Goal: Information Seeking & Learning: Check status

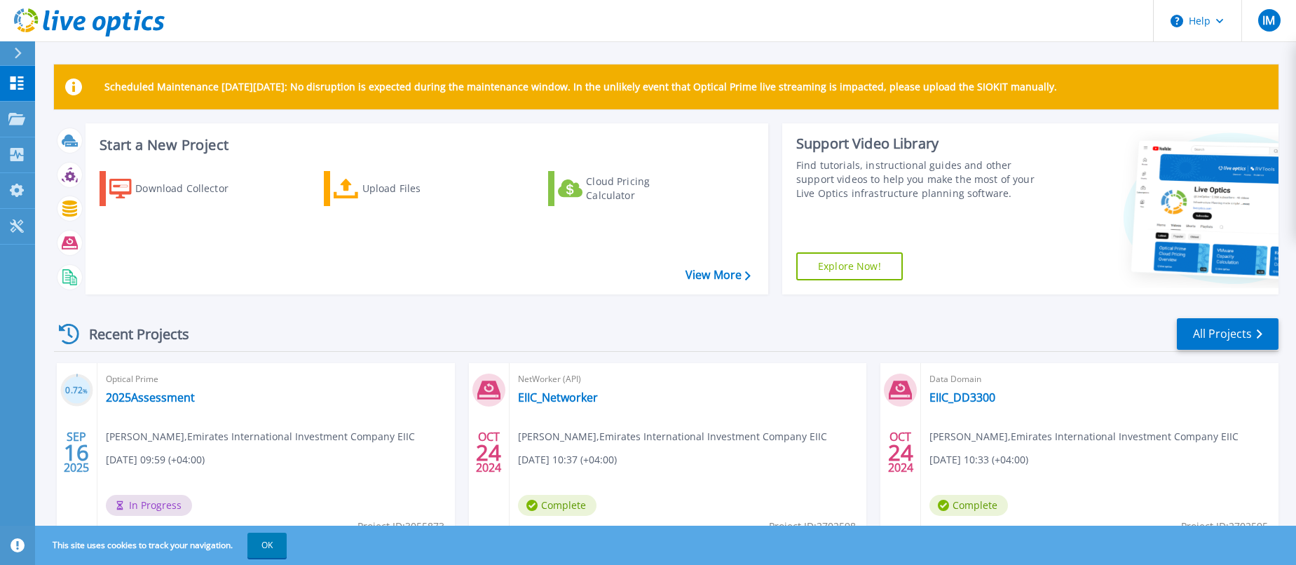
scroll to position [210, 0]
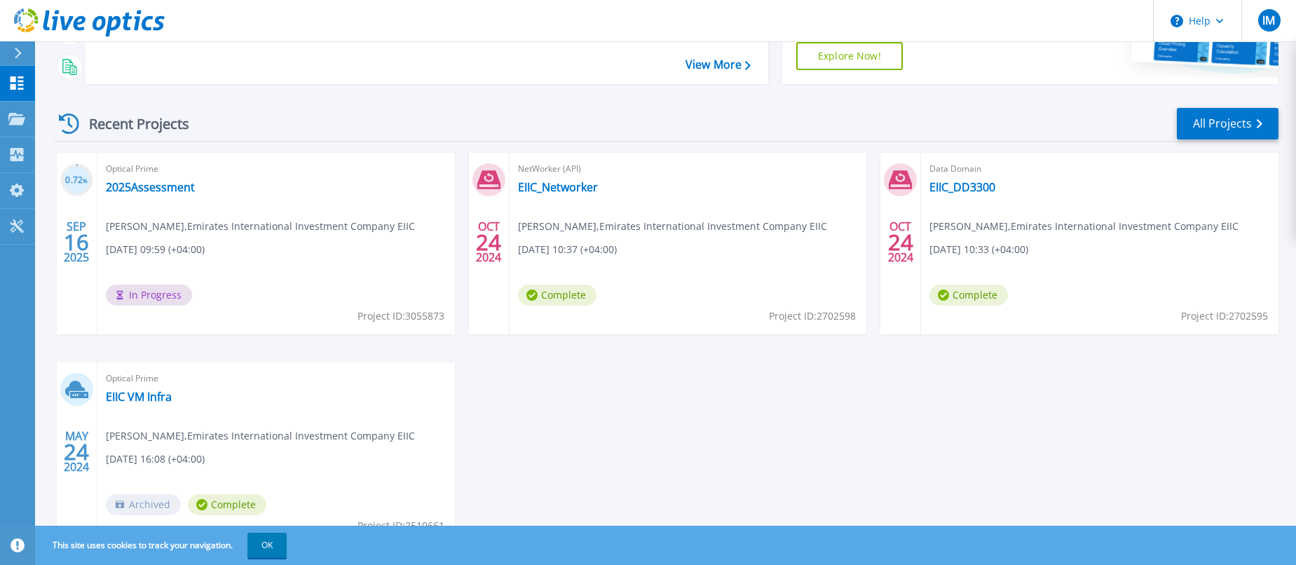
click at [560, 296] on span "Complete" at bounding box center [557, 295] width 78 height 21
click at [551, 187] on link "EIIC_Networker" at bounding box center [558, 187] width 80 height 14
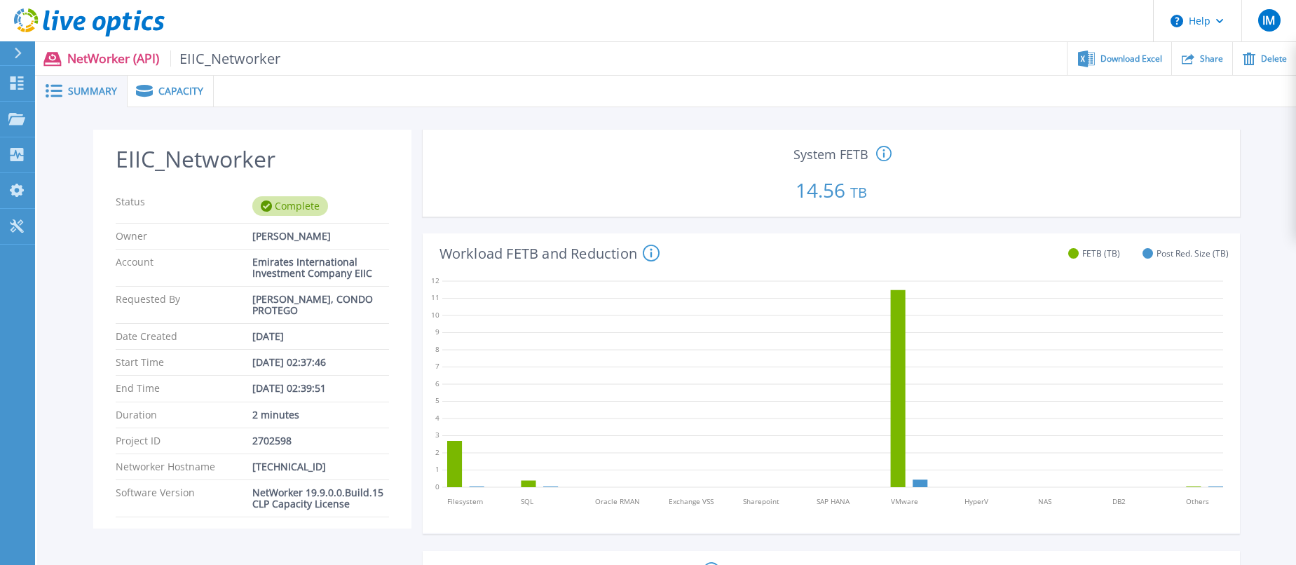
click at [33, 8] on link at bounding box center [82, 21] width 165 height 42
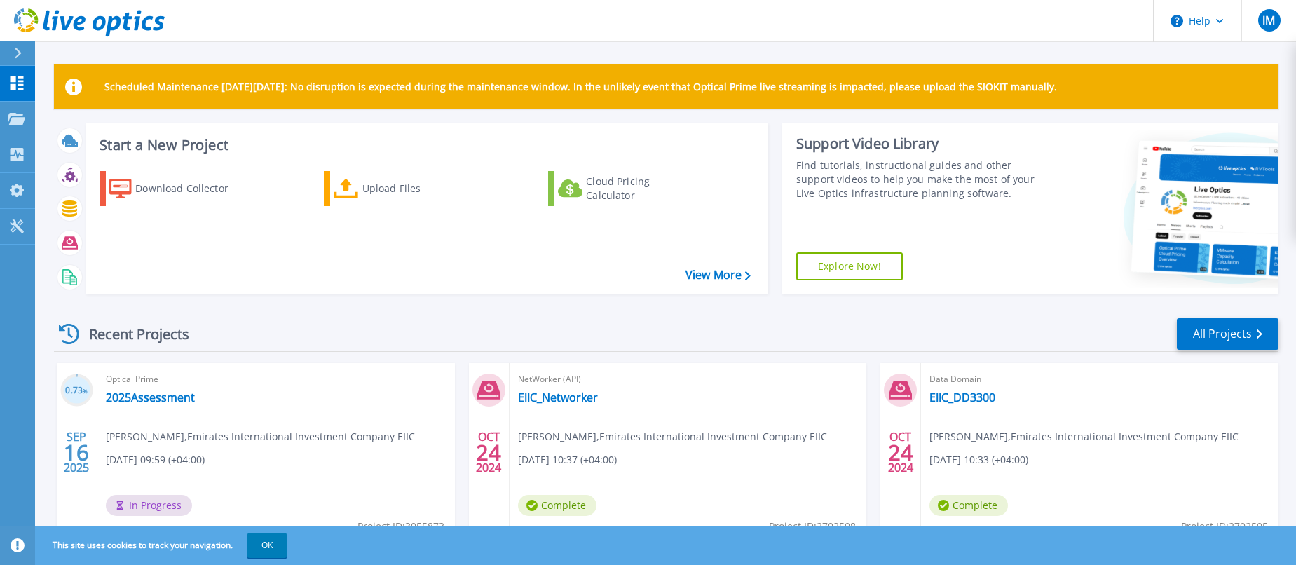
scroll to position [140, 0]
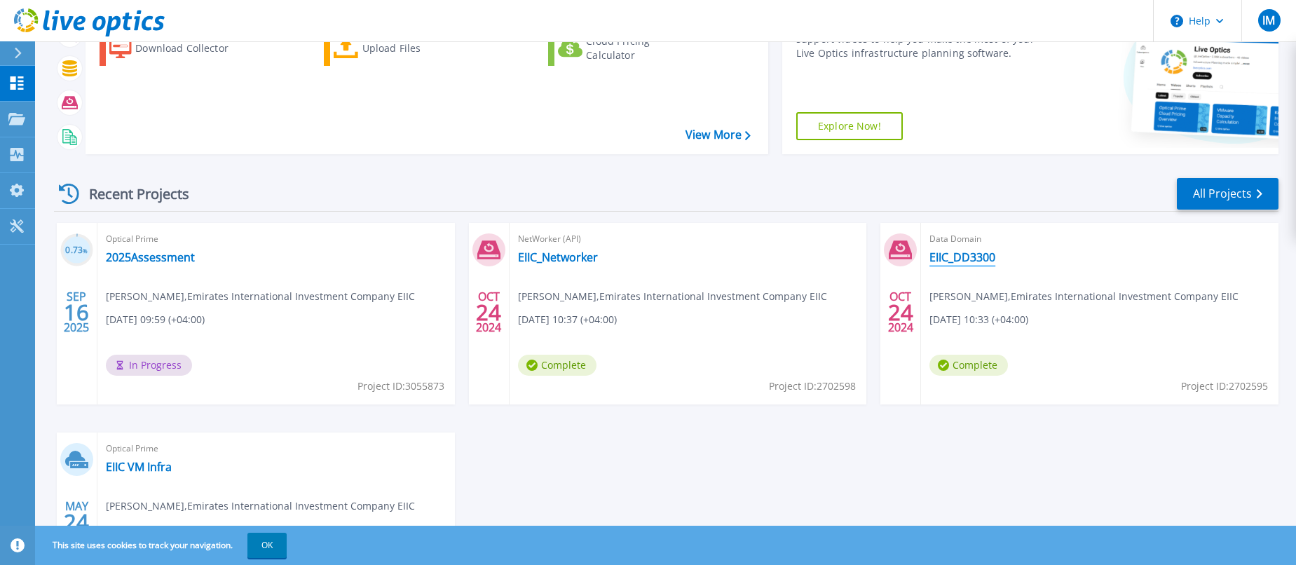
click at [958, 254] on link "EIIC_DD3300" at bounding box center [962, 257] width 66 height 14
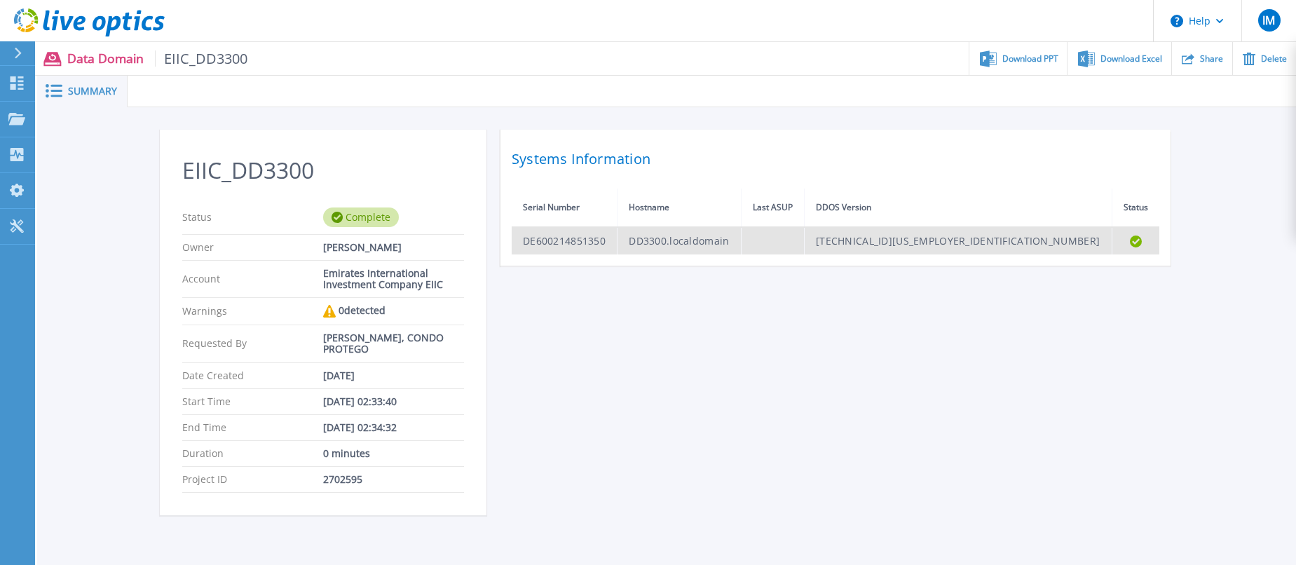
click at [550, 245] on td "DE600214851350" at bounding box center [565, 240] width 106 height 27
click at [739, 240] on td "DD3300.localdomain" at bounding box center [679, 240] width 124 height 27
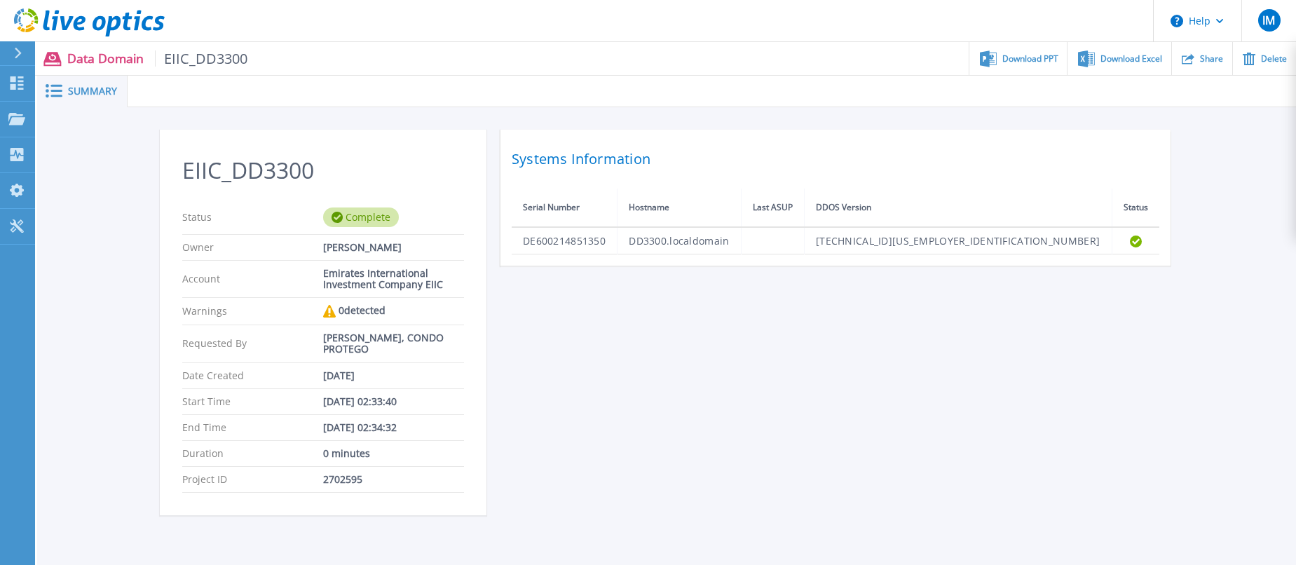
click at [22, 20] on icon at bounding box center [89, 22] width 151 height 29
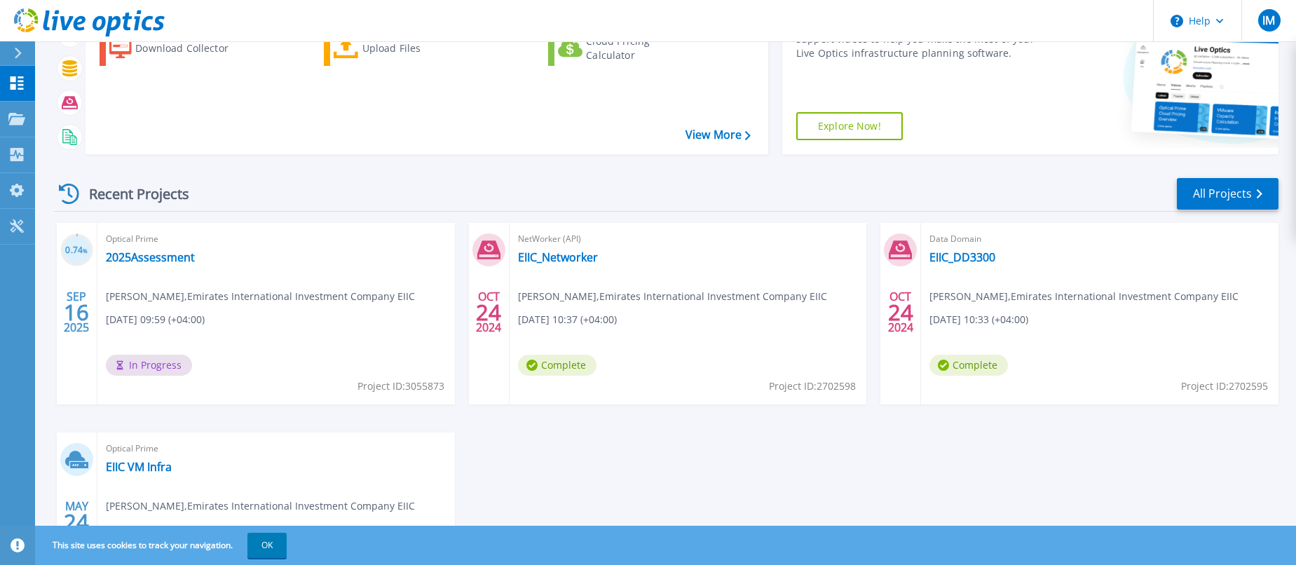
scroll to position [210, 0]
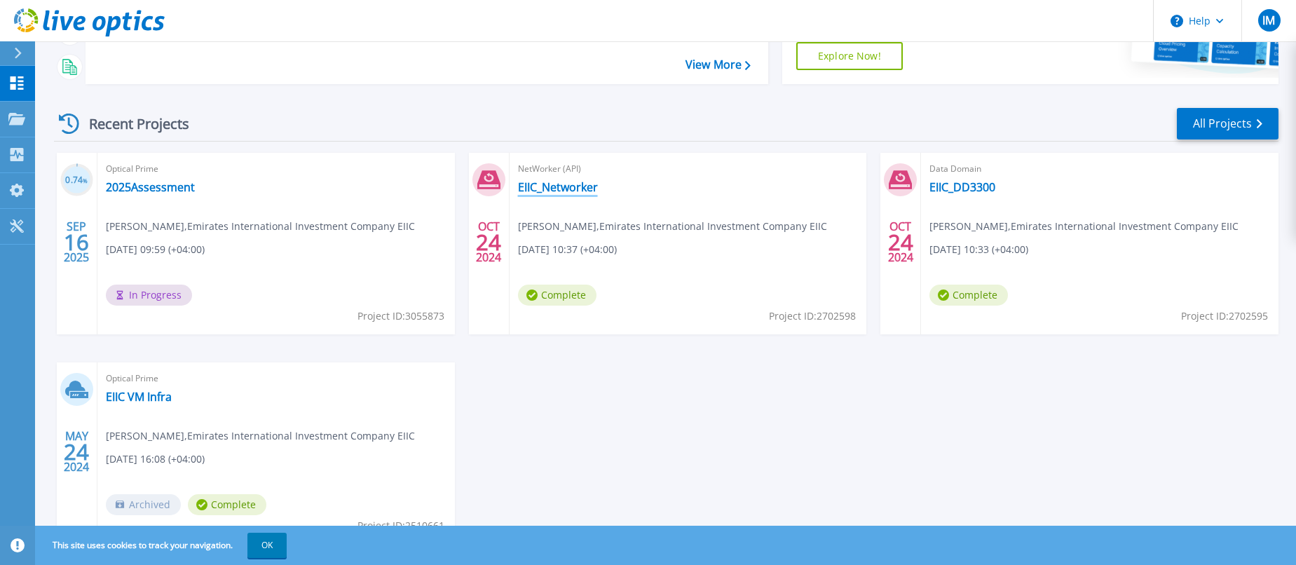
click at [546, 187] on link "EIIC_Networker" at bounding box center [558, 187] width 80 height 14
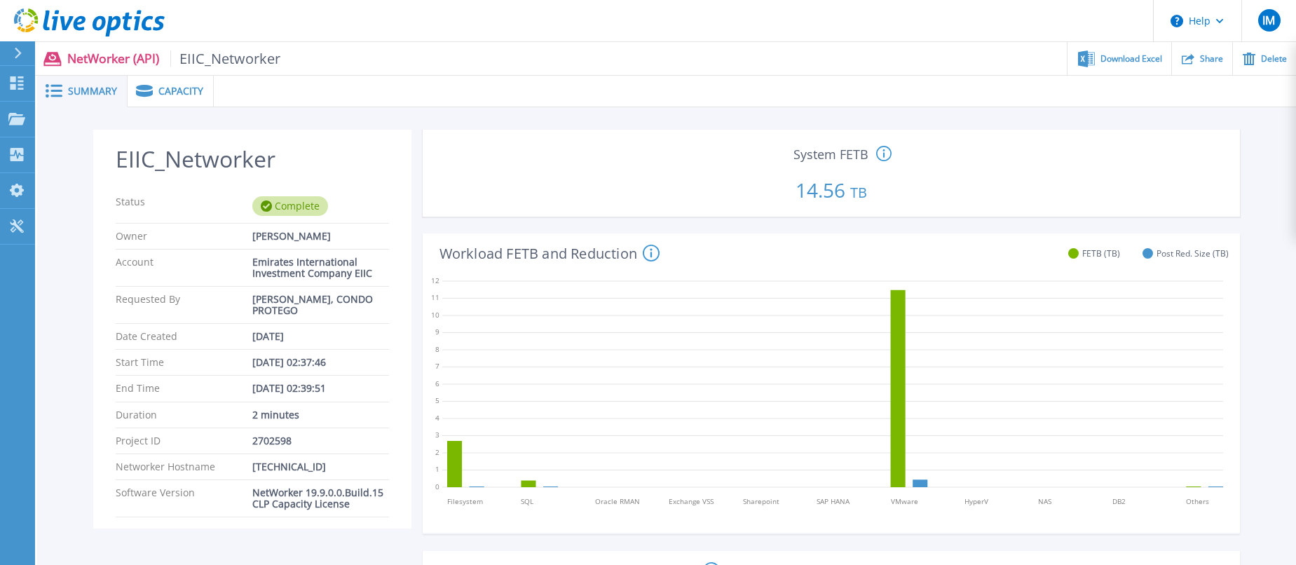
click at [88, 89] on span "Summary" at bounding box center [92, 91] width 49 height 10
click at [170, 88] on span "Capacity" at bounding box center [180, 91] width 45 height 10
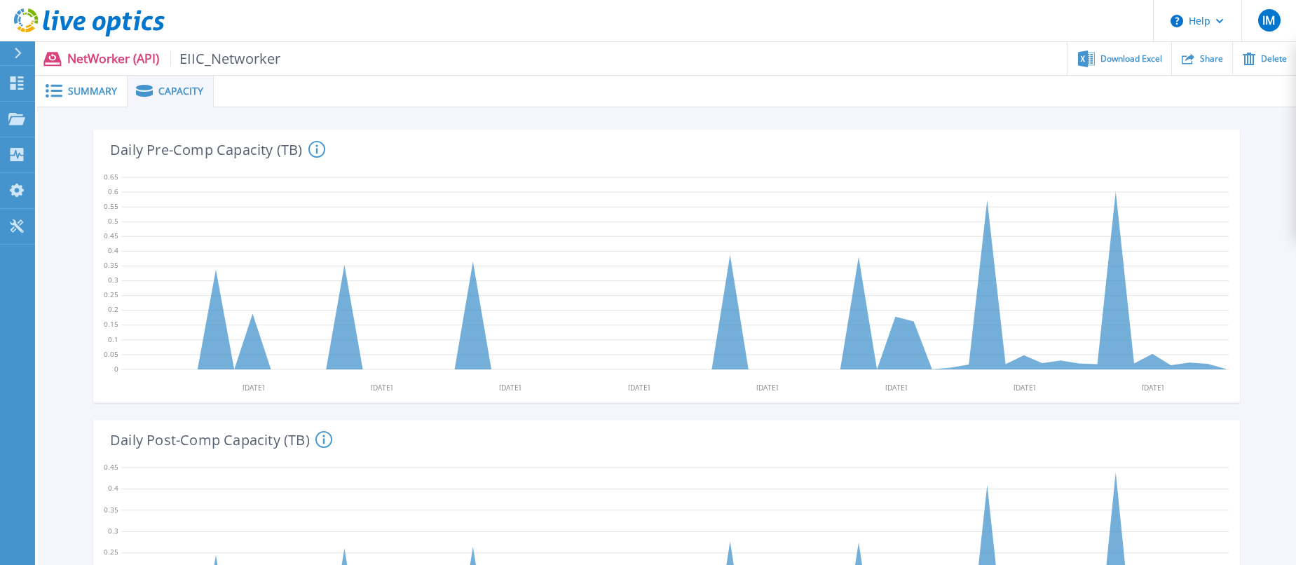
click at [12, 51] on button at bounding box center [17, 53] width 35 height 25
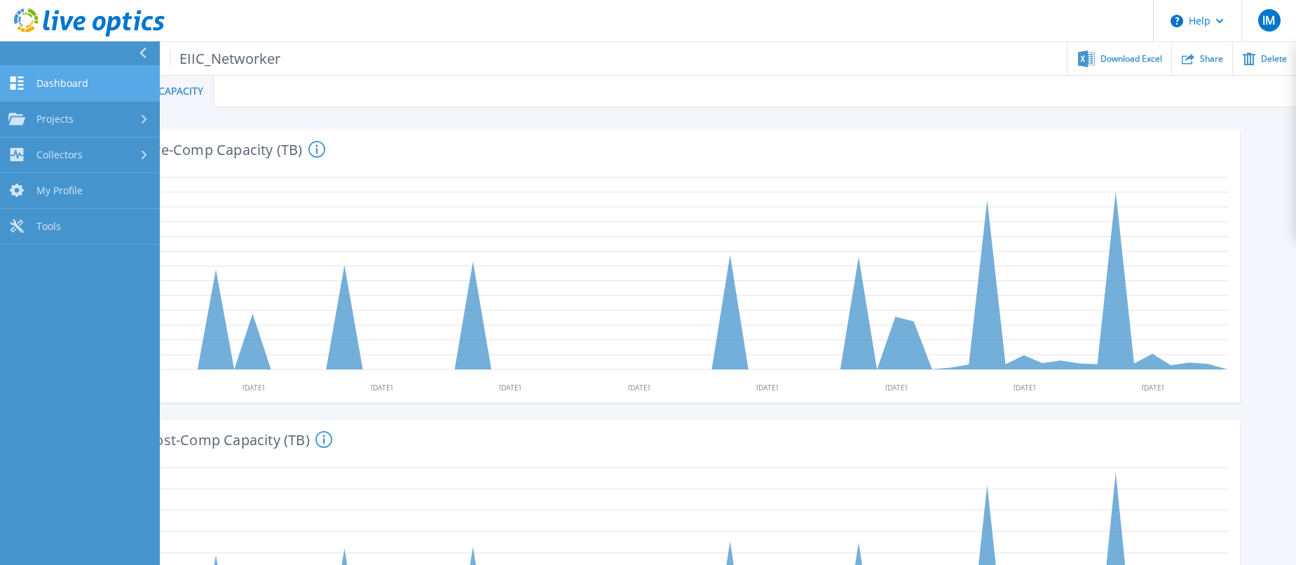
click at [55, 88] on span "Dashboard" at bounding box center [62, 83] width 52 height 13
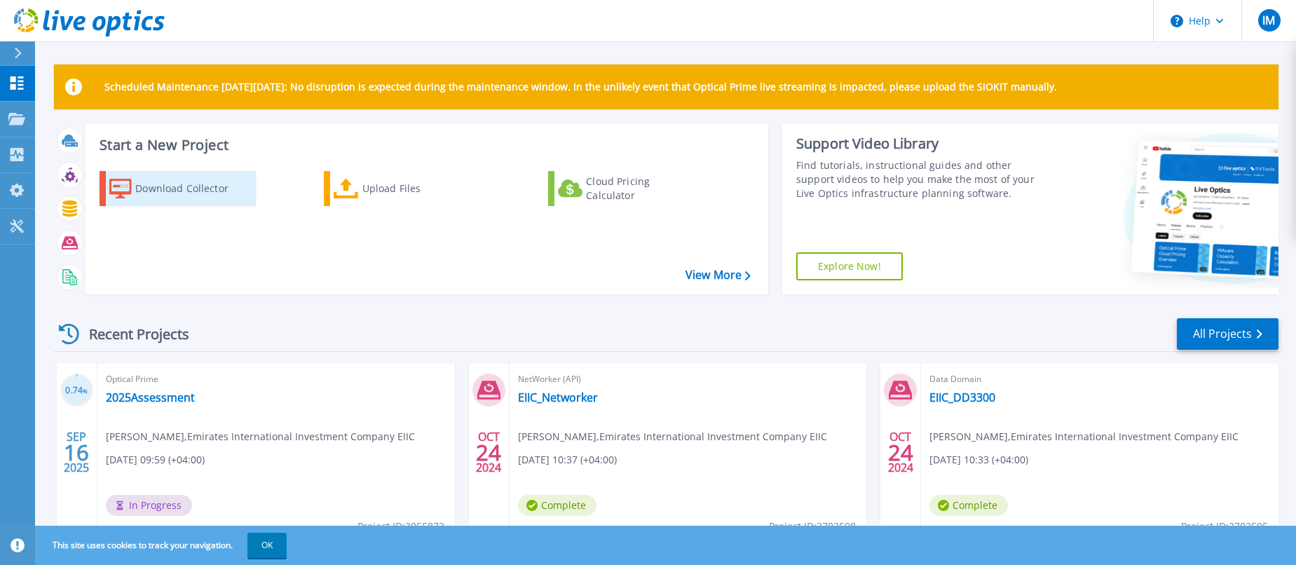
click at [173, 190] on div "Download Collector" at bounding box center [191, 189] width 112 height 28
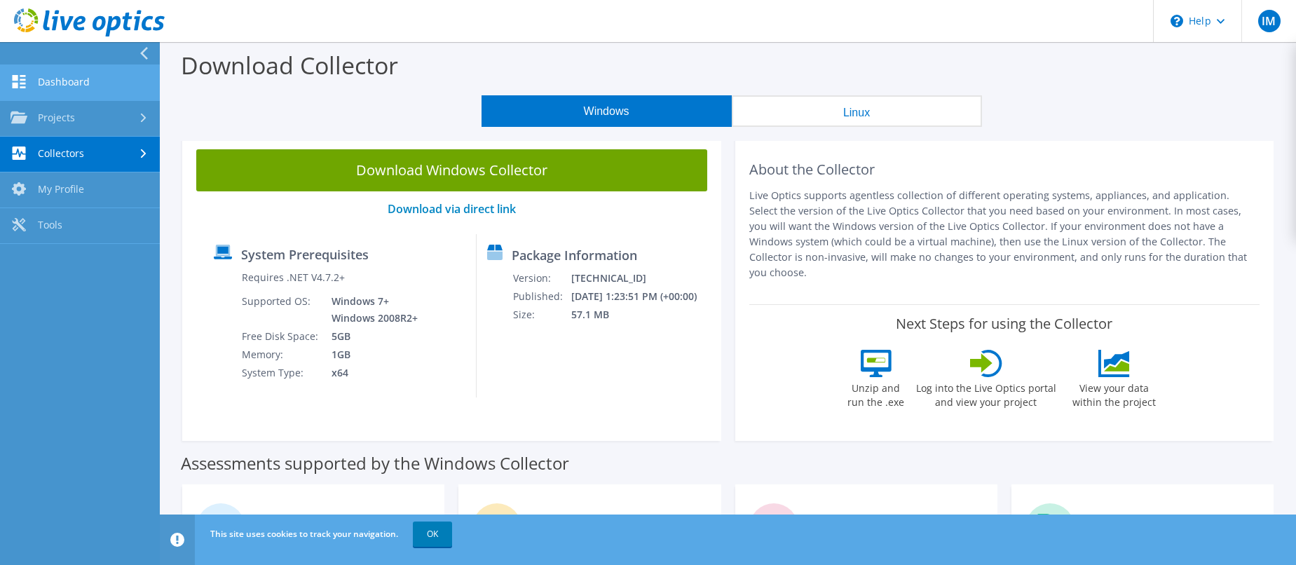
click at [77, 84] on link "Dashboard" at bounding box center [80, 83] width 160 height 36
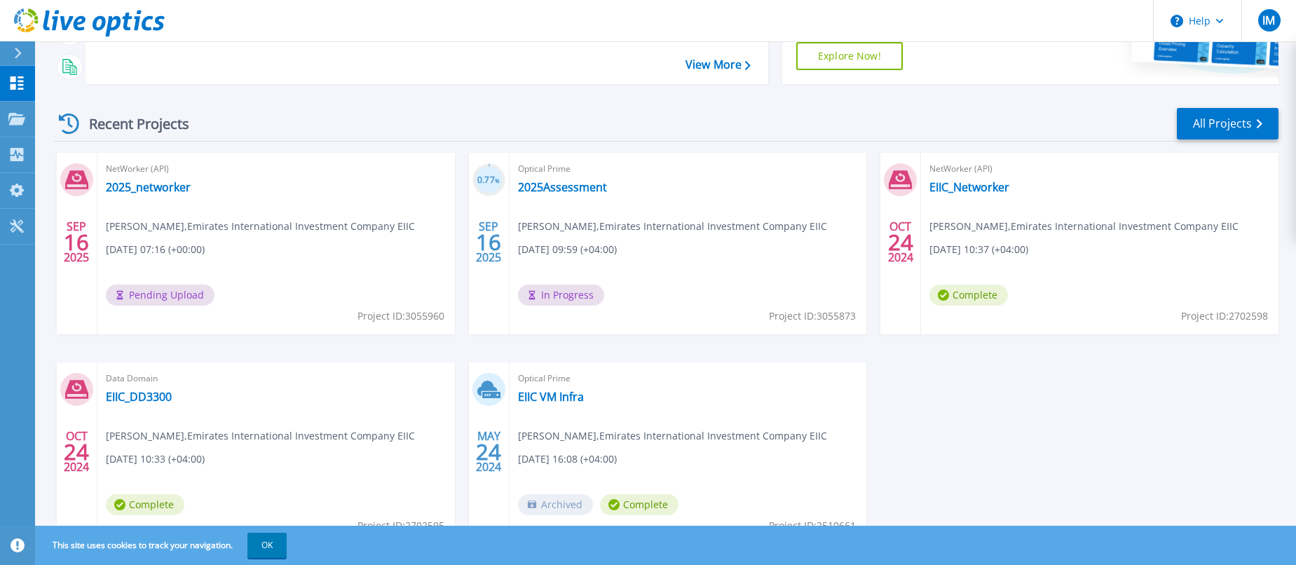
scroll to position [271, 0]
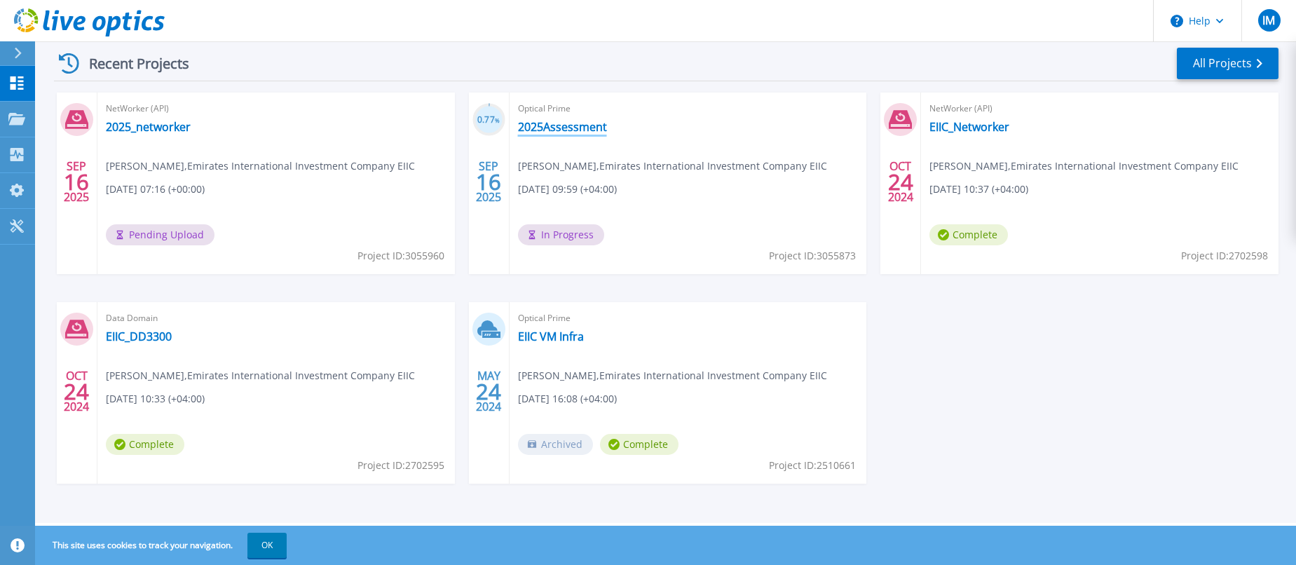
click at [563, 129] on link "2025Assessment" at bounding box center [562, 127] width 89 height 14
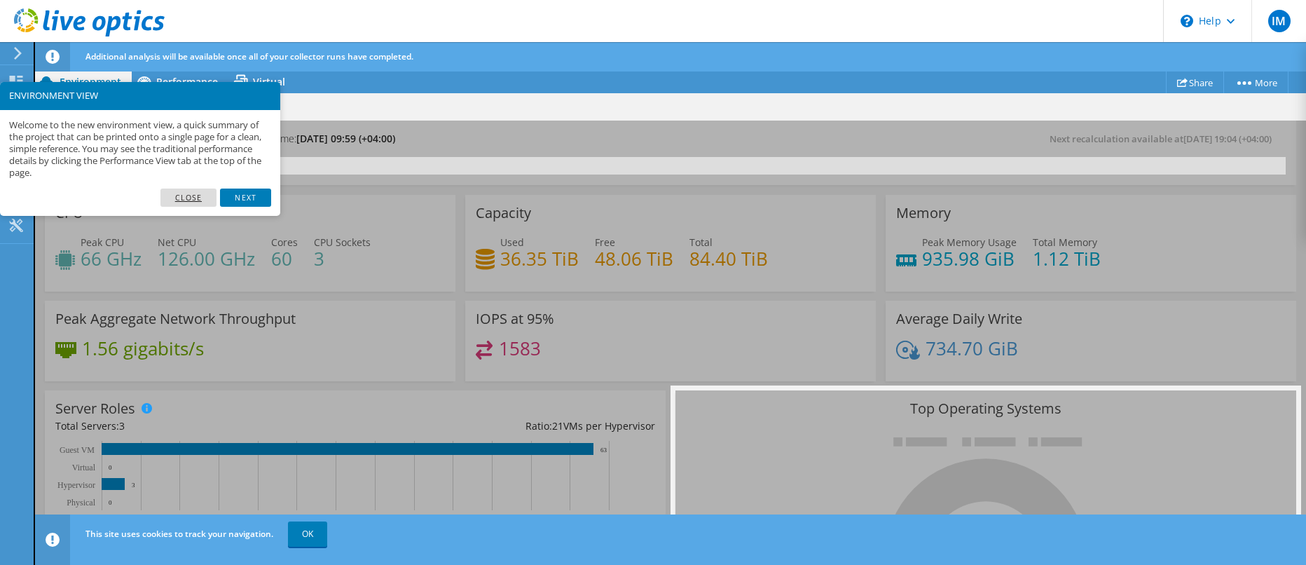
click at [195, 198] on link "Close" at bounding box center [188, 198] width 57 height 18
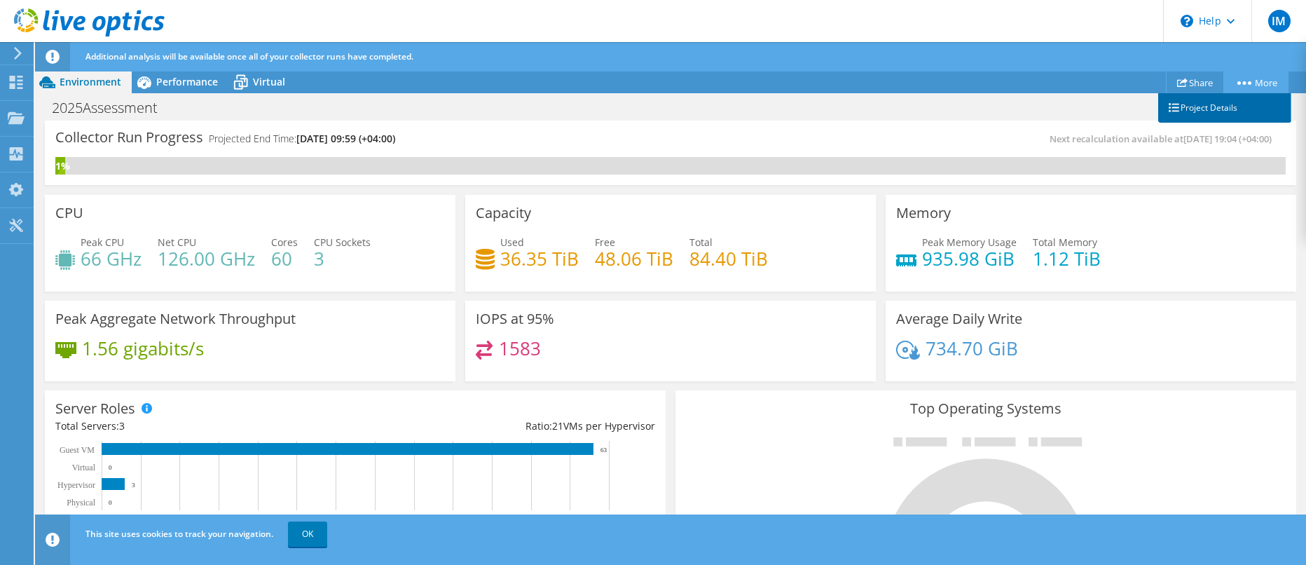
click at [1221, 106] on link "Project Details" at bounding box center [1224, 107] width 133 height 29
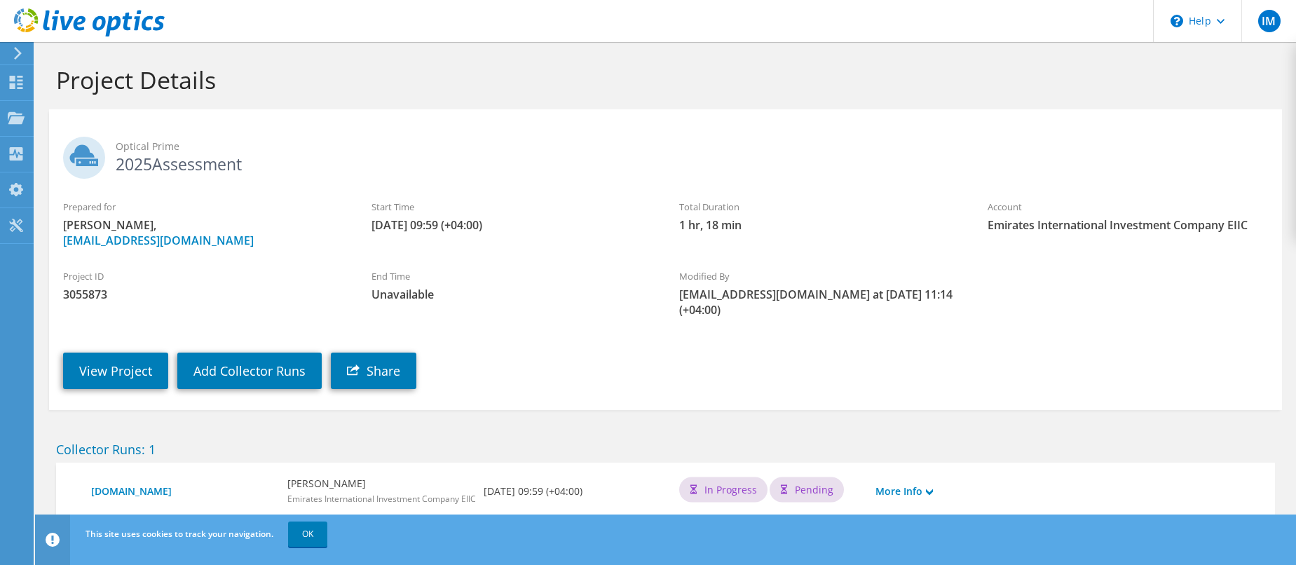
click at [134, 149] on span "Optical Prime" at bounding box center [692, 146] width 1152 height 15
click at [308, 538] on link "OK" at bounding box center [307, 533] width 39 height 25
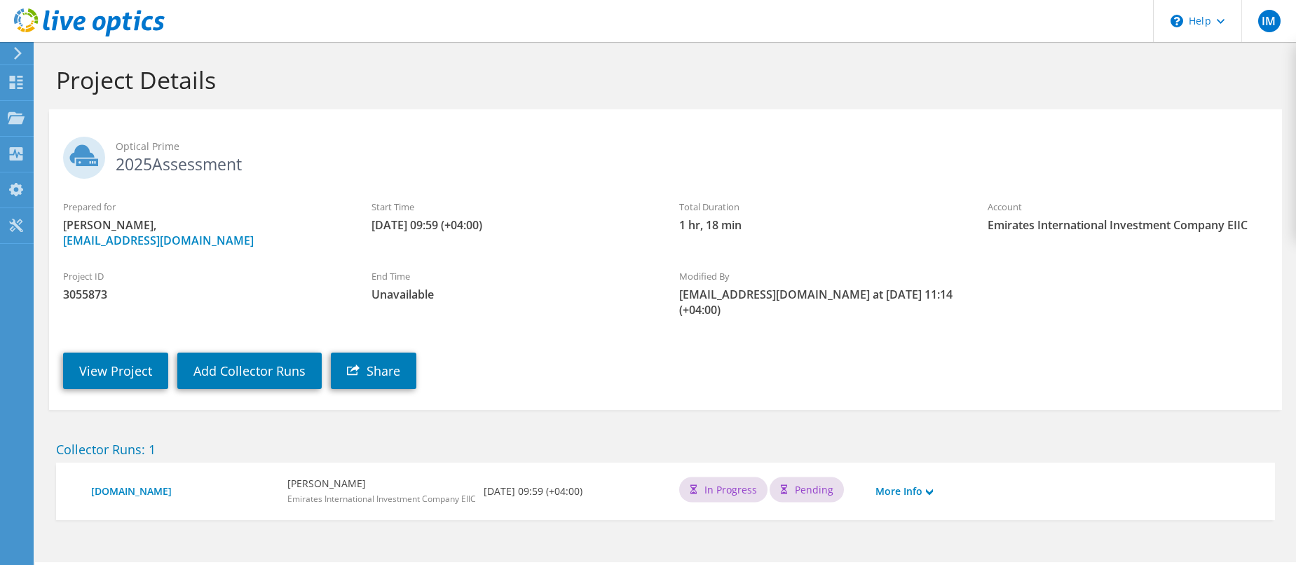
click at [15, 58] on use at bounding box center [18, 53] width 8 height 13
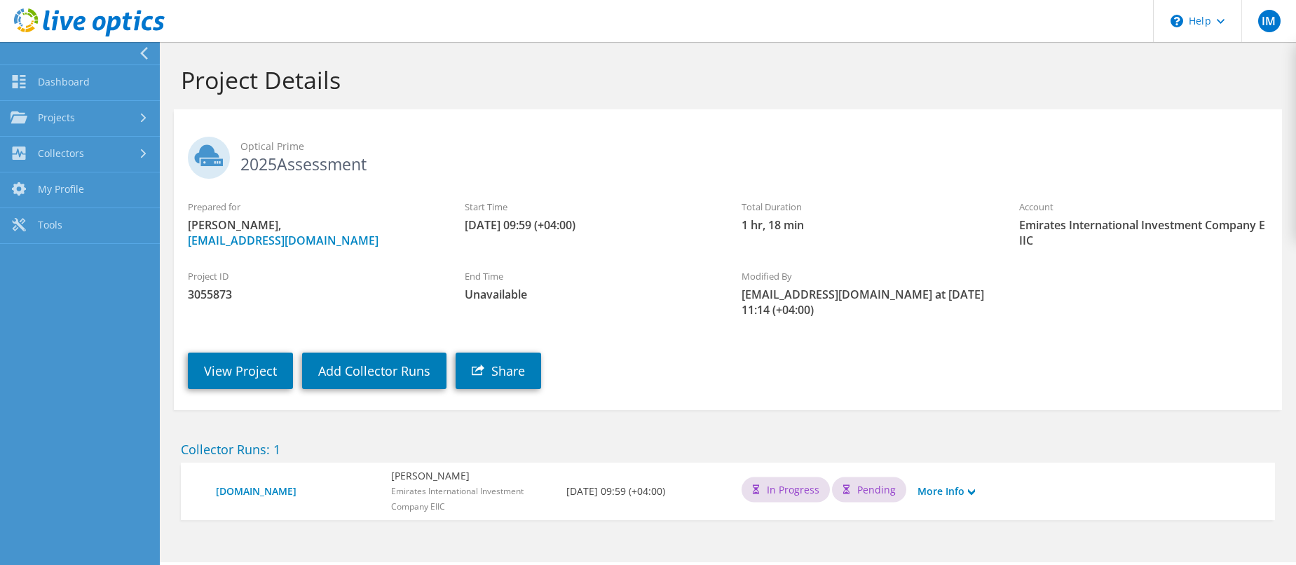
click at [36, 348] on nav "Dashboard Projects Search Projects Upload SIOKIT & Files Optical Prime Collecto…" at bounding box center [80, 303] width 160 height 523
click at [245, 368] on link "View Project" at bounding box center [240, 371] width 105 height 36
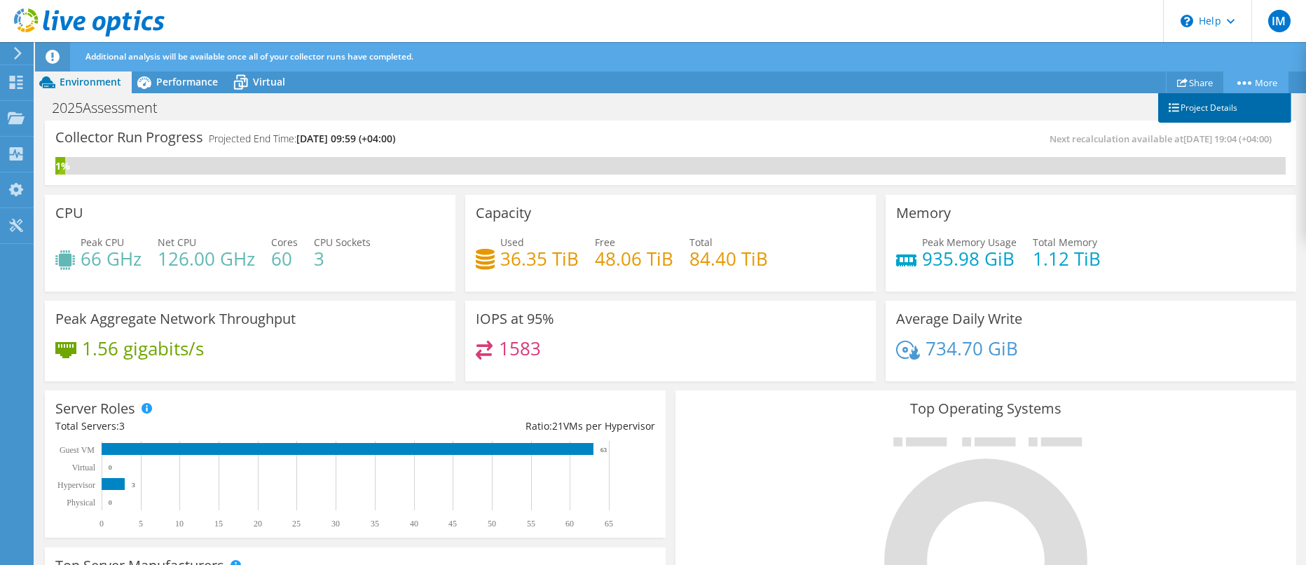
click at [1225, 109] on link "Project Details" at bounding box center [1224, 107] width 133 height 29
